Goal: Information Seeking & Learning: Learn about a topic

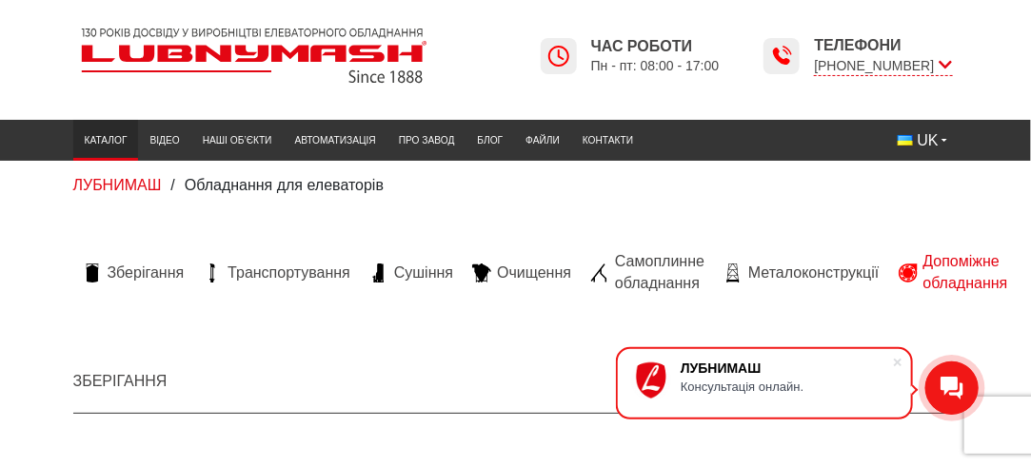
click at [959, 262] on span "Допоміжне обладнання" at bounding box center [965, 272] width 85 height 43
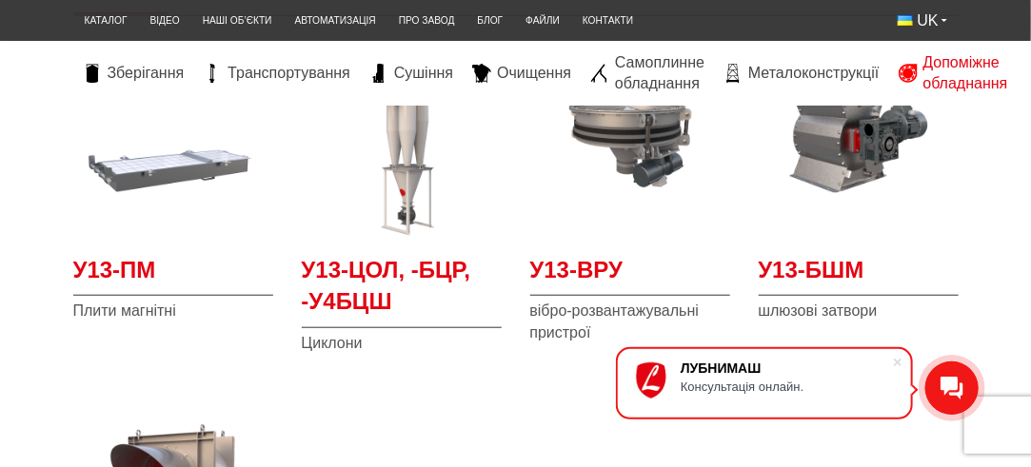
scroll to position [381, 0]
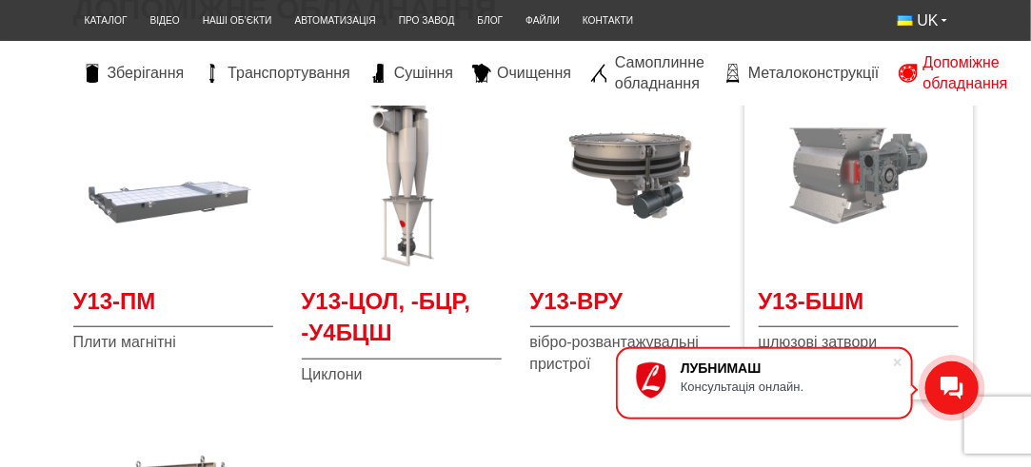
click at [869, 207] on img at bounding box center [859, 176] width 200 height 200
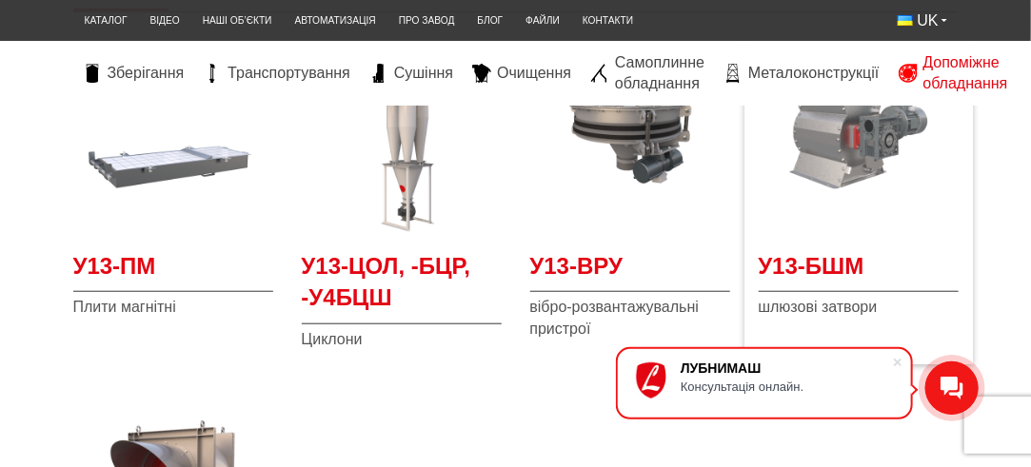
scroll to position [419, 0]
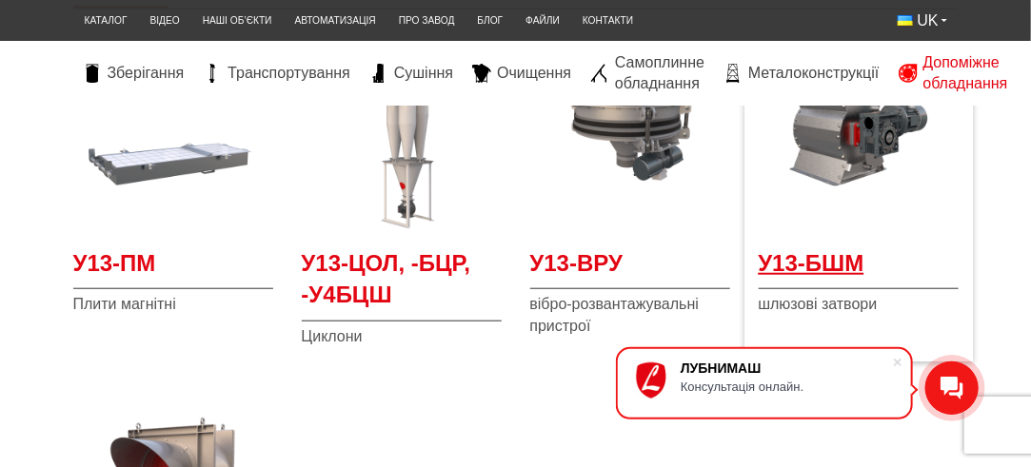
click at [808, 247] on span "У13-БШМ" at bounding box center [859, 268] width 200 height 43
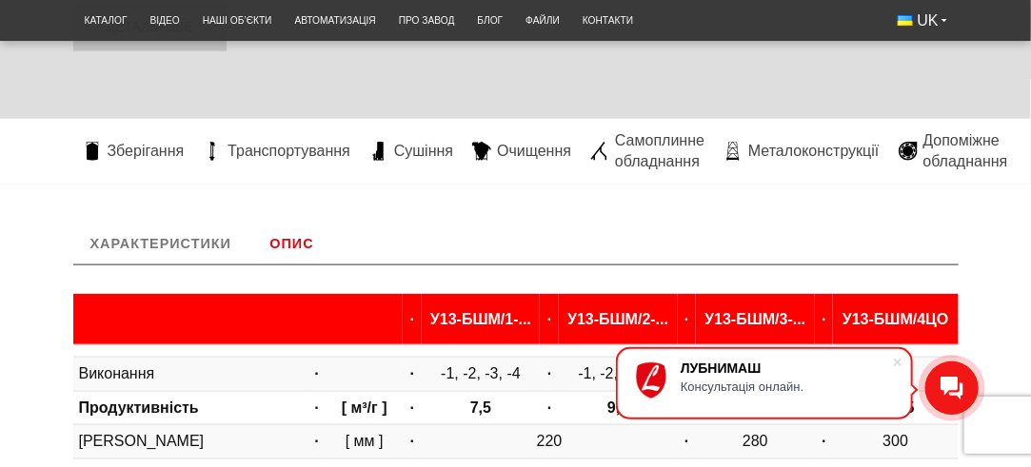
scroll to position [609, 0]
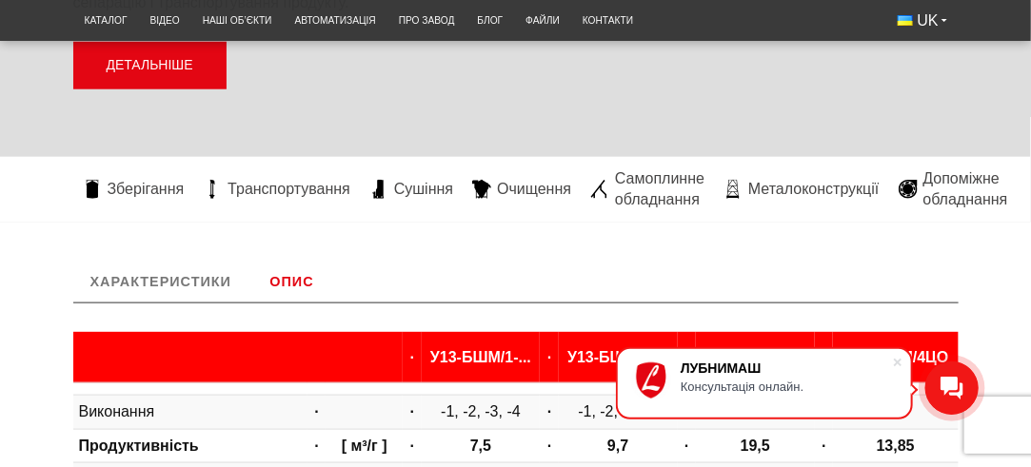
click at [177, 68] on link "Детальніше" at bounding box center [149, 66] width 153 height 48
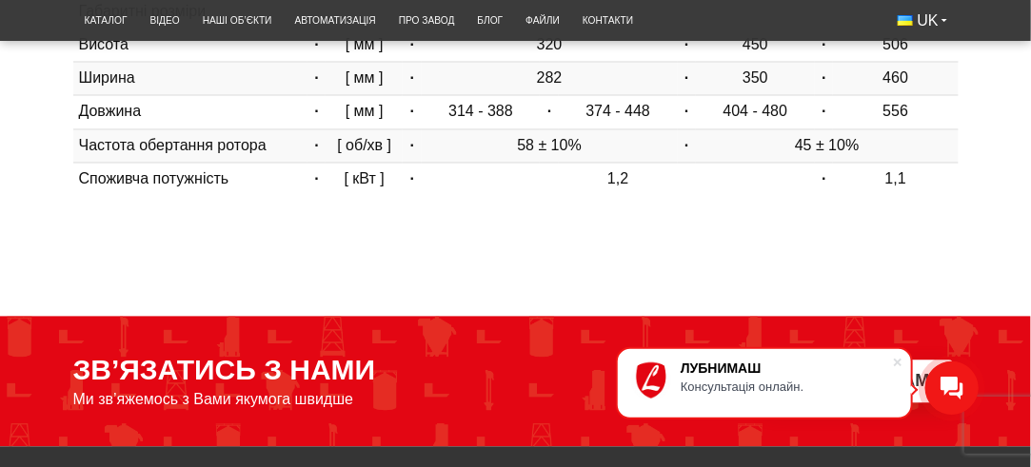
scroll to position [1146, 0]
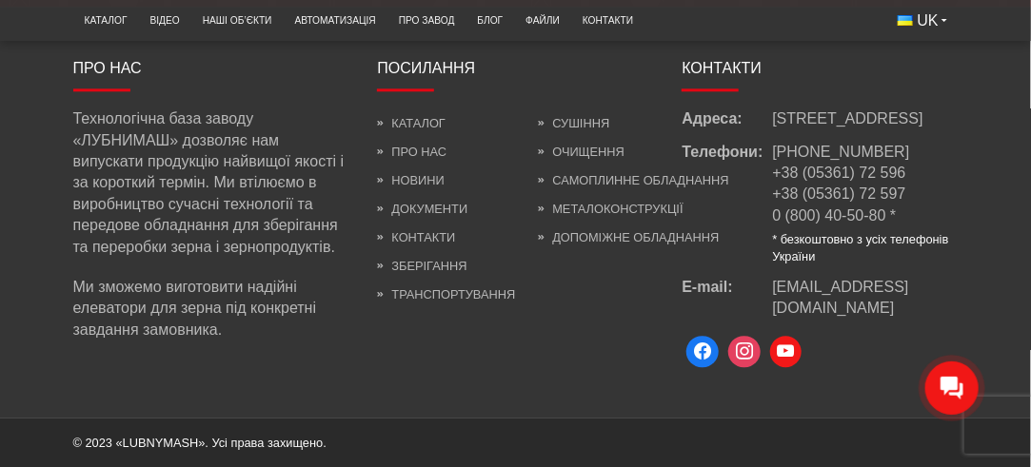
scroll to position [1595, 0]
